Goal: Task Accomplishment & Management: Manage account settings

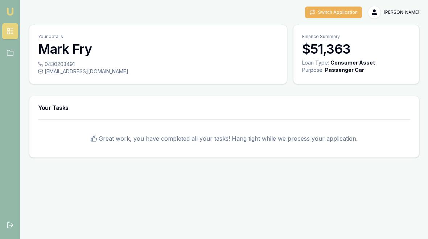
click at [353, 16] on button "Switch Application" at bounding box center [333, 13] width 57 height 12
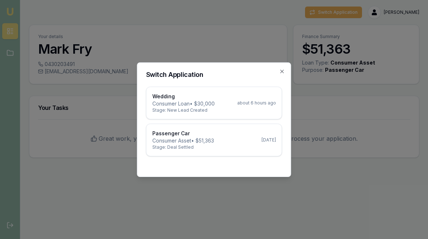
click at [182, 101] on p "Consumer Loan • $30,000" at bounding box center [183, 103] width 62 height 7
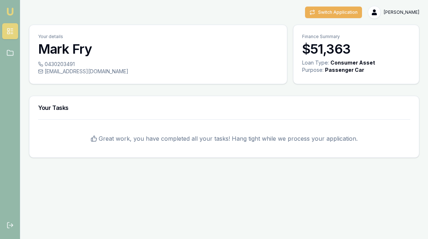
click at [360, 17] on button "Switch Application" at bounding box center [333, 13] width 57 height 12
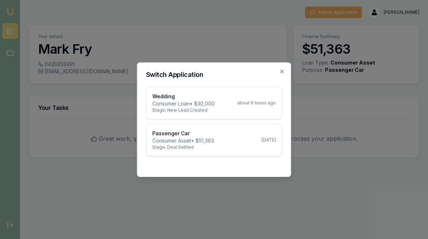
click at [215, 94] on p "Wedding" at bounding box center [183, 96] width 62 height 7
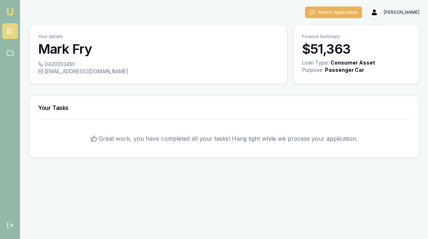
click at [362, 12] on button "Switch Application" at bounding box center [333, 13] width 57 height 12
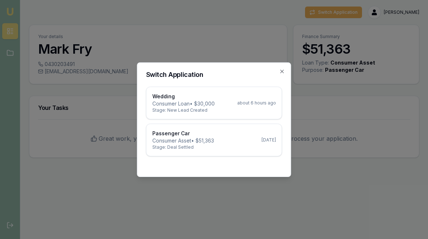
click at [196, 108] on p "Stage: New Lead Created" at bounding box center [183, 110] width 62 height 6
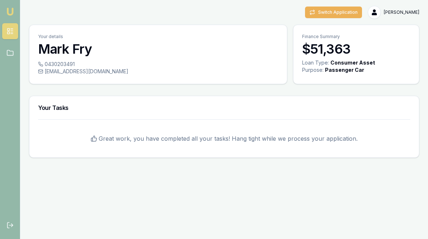
click at [353, 7] on button "Switch Application" at bounding box center [333, 13] width 57 height 12
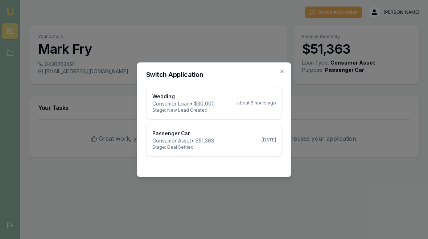
click at [223, 96] on div "Wedding Consumer Loan • $30,000 Stage: New Lead Created about 6 hours ago" at bounding box center [214, 103] width 124 height 20
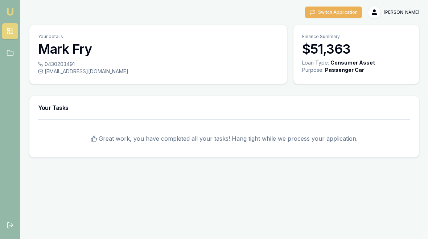
click at [131, 54] on h3 "Mark Fry" at bounding box center [158, 49] width 240 height 15
click at [332, 50] on h3 "$51,363" at bounding box center [356, 49] width 108 height 15
click at [316, 67] on div "Purpose:" at bounding box center [312, 69] width 21 height 7
click at [50, 57] on div "Your details Mark Fry" at bounding box center [158, 43] width 258 height 36
click at [48, 53] on h3 "Mark Fry" at bounding box center [158, 49] width 240 height 15
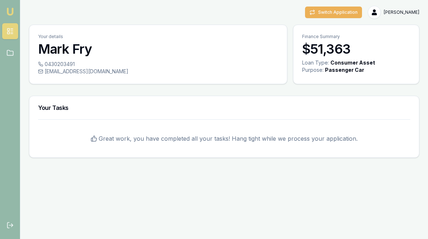
click at [48, 53] on h3 "Mark Fry" at bounding box center [158, 49] width 240 height 15
click at [46, 58] on div "Your details Mark Fry" at bounding box center [158, 43] width 258 height 36
click at [46, 57] on div "Your details Mark Fry" at bounding box center [158, 43] width 258 height 36
click at [45, 66] on span "0430203491" at bounding box center [60, 64] width 30 height 7
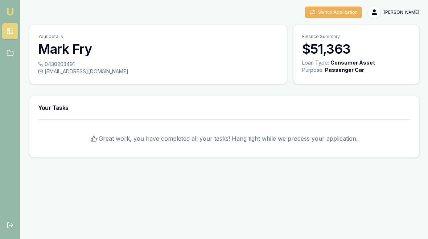
click at [217, 140] on span "Great work, you have completed all your tasks! Hang tight while we process your…" at bounding box center [228, 138] width 259 height 9
click at [52, 109] on h3 "Your Tasks" at bounding box center [224, 108] width 372 height 6
click at [346, 15] on button "Switch Application" at bounding box center [333, 13] width 57 height 12
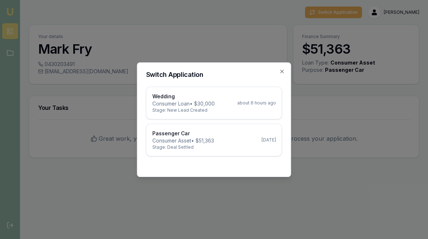
click at [213, 101] on p "Consumer Loan • $30,000" at bounding box center [183, 103] width 62 height 7
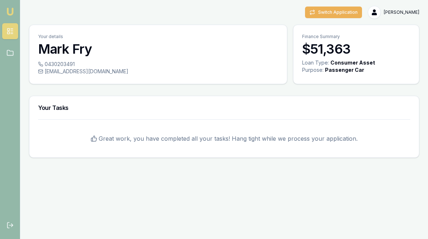
click at [341, 5] on div "Switch Application Mark Fry Toggle Menu Your details Mark Fry 0430203491 markfr…" at bounding box center [214, 82] width 428 height 164
click at [353, 13] on button "Switch Application" at bounding box center [333, 13] width 57 height 12
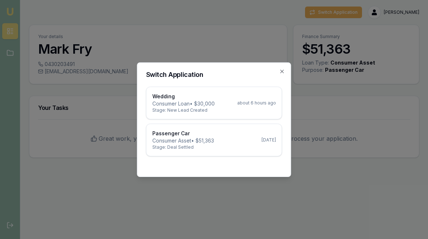
click at [178, 105] on p "Consumer Loan • $30,000" at bounding box center [183, 103] width 62 height 7
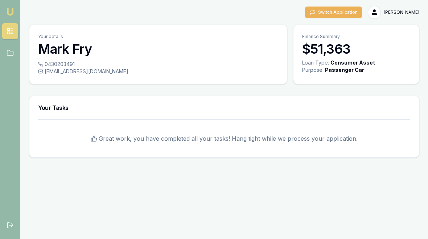
click at [348, 13] on button "Switch Application" at bounding box center [333, 13] width 57 height 12
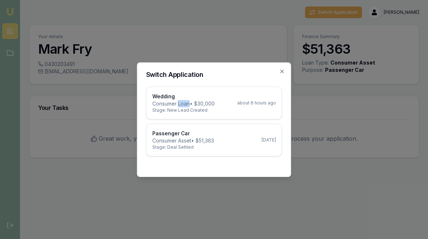
click at [159, 111] on p "Stage: New Lead Created" at bounding box center [183, 110] width 62 height 6
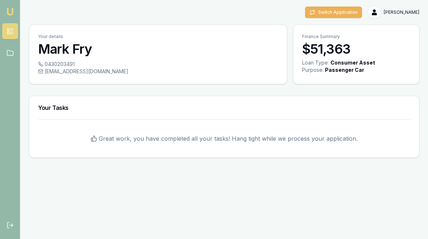
click at [361, 10] on button "Switch Application" at bounding box center [333, 13] width 57 height 12
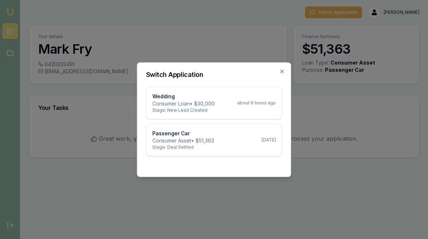
click at [191, 99] on p "Wedding" at bounding box center [183, 96] width 62 height 7
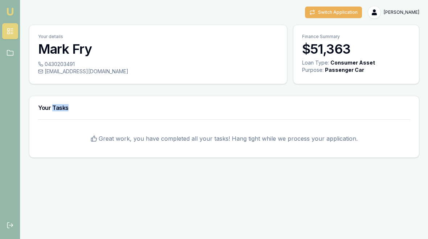
click at [51, 125] on div "Great work, you have completed all your tasks! Hang tight while we process your…" at bounding box center [224, 138] width 390 height 38
click at [344, 13] on button "Switch Application" at bounding box center [333, 13] width 57 height 12
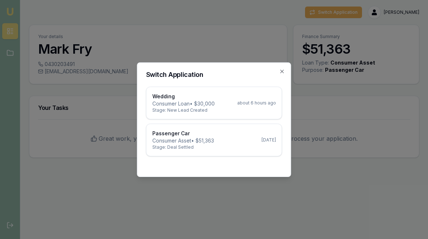
click at [199, 105] on p "Consumer Loan • $30,000" at bounding box center [183, 103] width 62 height 7
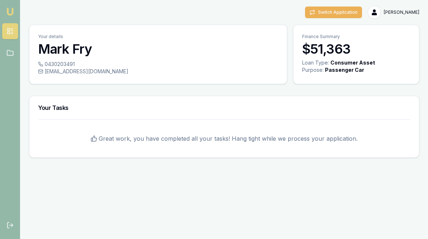
click at [345, 14] on button "Switch Application" at bounding box center [333, 13] width 57 height 12
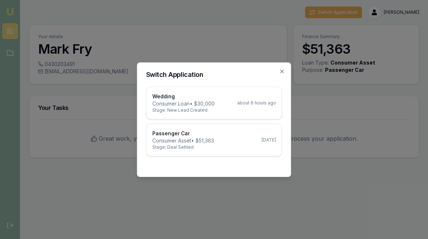
click at [180, 105] on p "Consumer Loan • $30,000" at bounding box center [183, 103] width 62 height 7
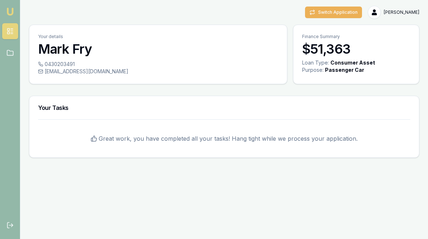
click at [4, 223] on link at bounding box center [10, 225] width 16 height 16
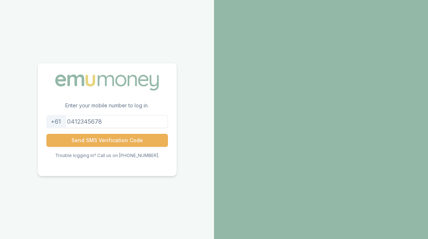
click at [101, 123] on input "tel" at bounding box center [107, 121] width 122 height 13
